Goal: Check status

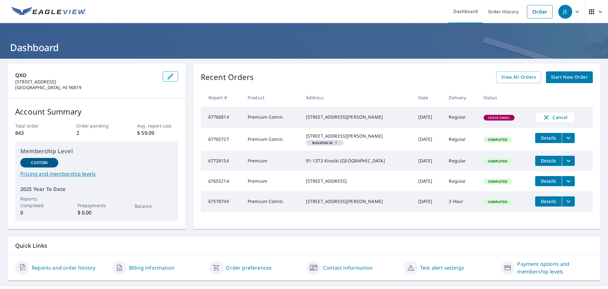
click at [495, 117] on span "Check Email" at bounding box center [499, 117] width 30 height 4
click at [428, 121] on td "[DATE]" at bounding box center [428, 117] width 31 height 21
click at [372, 120] on div "[STREET_ADDRESS][PERSON_NAME]" at bounding box center [357, 117] width 102 height 6
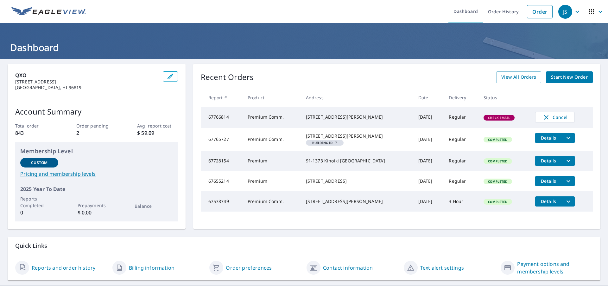
drag, startPoint x: 276, startPoint y: 110, endPoint x: 207, endPoint y: 116, distance: 69.3
click at [275, 110] on td "Premium Comm." at bounding box center [272, 117] width 58 height 21
click at [195, 116] on div "Recent Orders View All Orders Start New Order Report # Product Address Date Del…" at bounding box center [396, 146] width 407 height 165
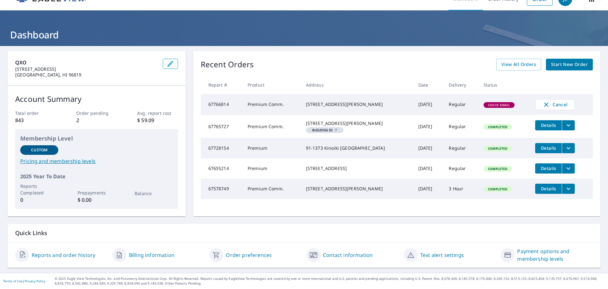
scroll to position [18, 0]
click at [75, 255] on link "Reports and order history" at bounding box center [64, 255] width 64 height 8
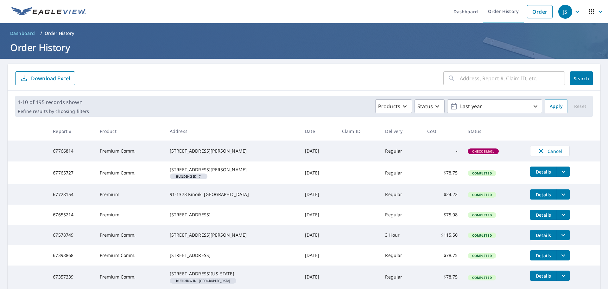
click at [475, 151] on span "Check Email" at bounding box center [484, 151] width 30 height 4
click at [504, 140] on th "Status" at bounding box center [494, 131] width 62 height 19
